Goal: Find specific page/section: Find specific page/section

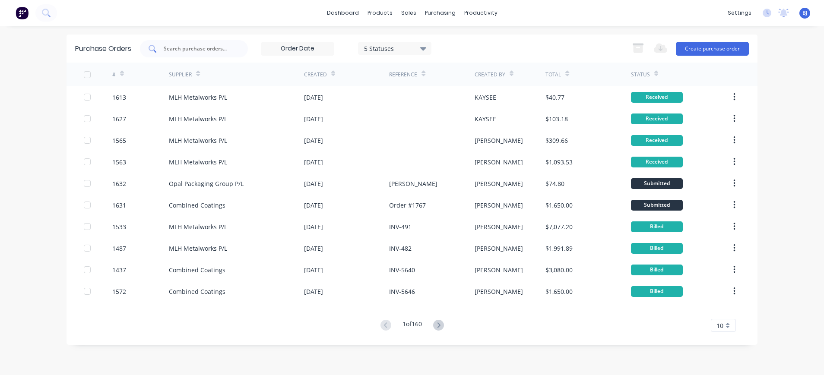
click at [191, 48] on input "text" at bounding box center [199, 49] width 72 height 9
type input "1609"
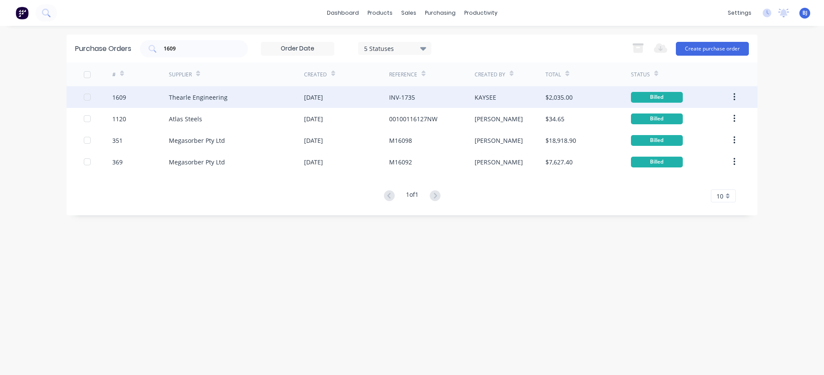
click at [175, 100] on div "Thearle Engineering" at bounding box center [198, 97] width 59 height 9
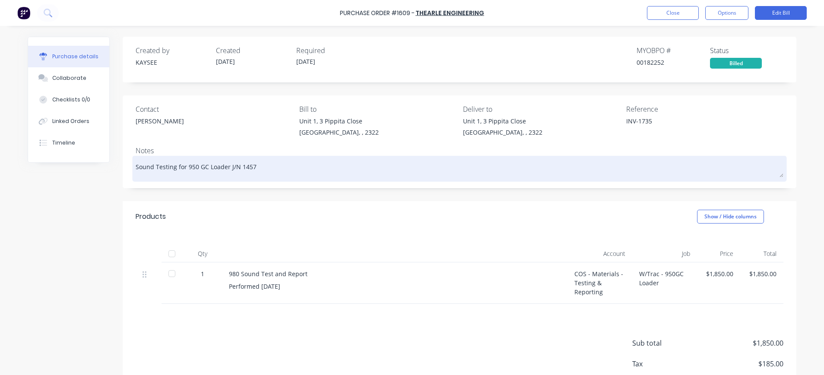
type textarea "x"
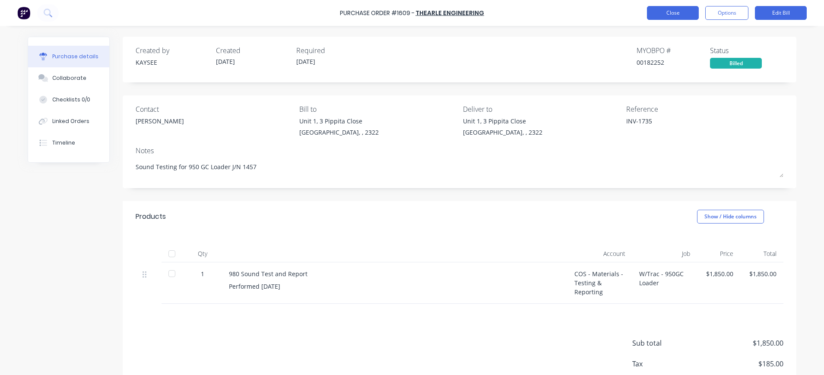
click at [680, 6] on button "Close" at bounding box center [673, 13] width 52 height 14
